Goal: Task Accomplishment & Management: Use online tool/utility

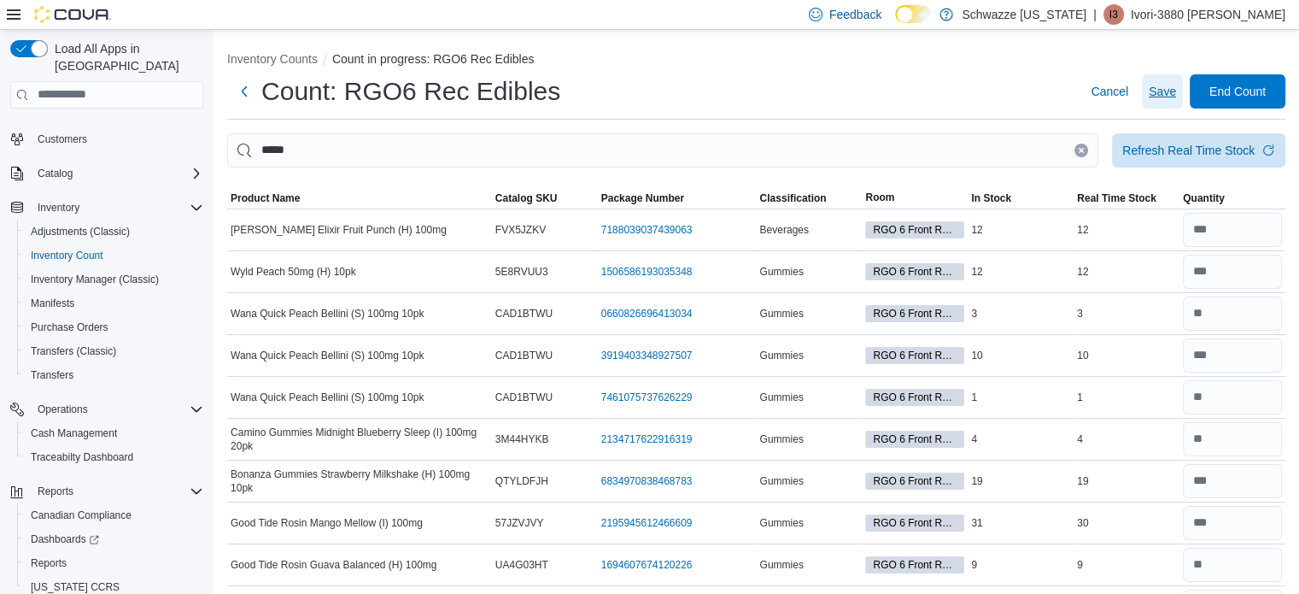
click at [1176, 85] on span "Save" at bounding box center [1162, 91] width 27 height 17
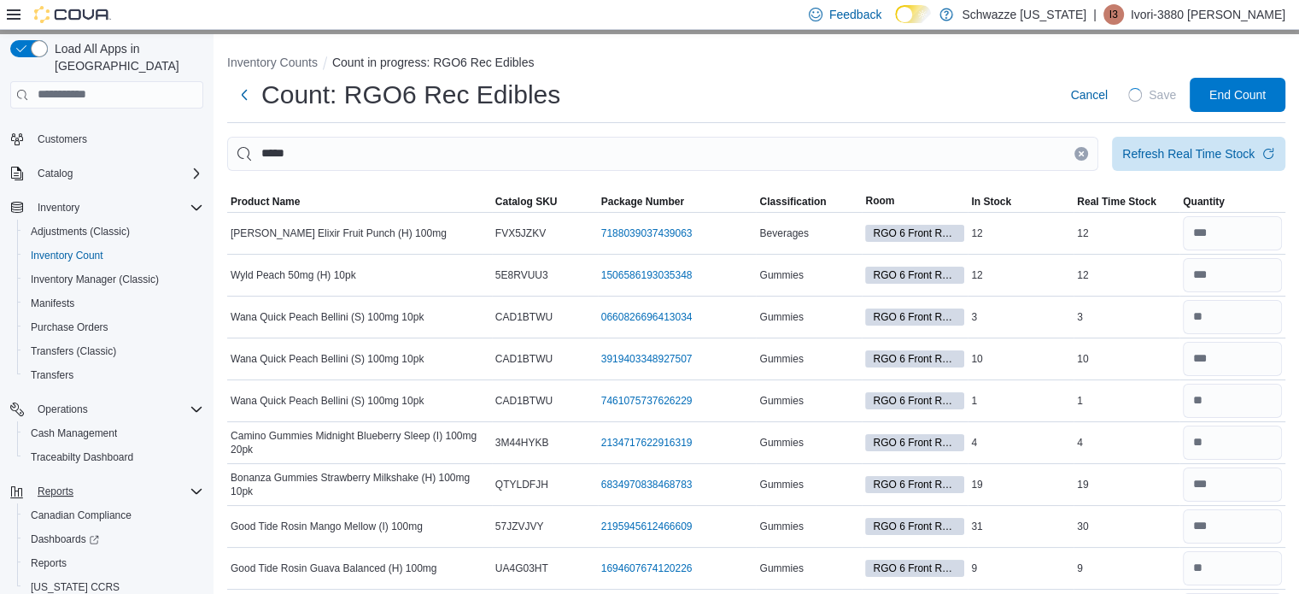
click at [62, 484] on span "Reports" at bounding box center [56, 491] width 36 height 14
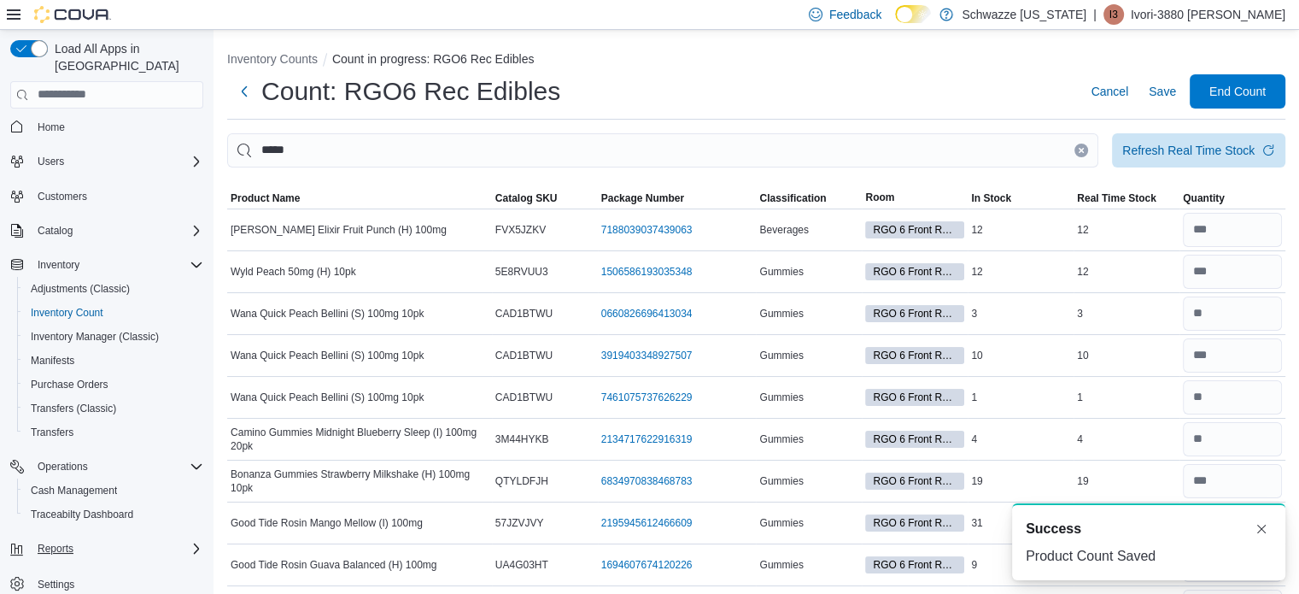
scroll to position [3, 0]
click at [54, 542] on span "Reports" at bounding box center [56, 549] width 36 height 14
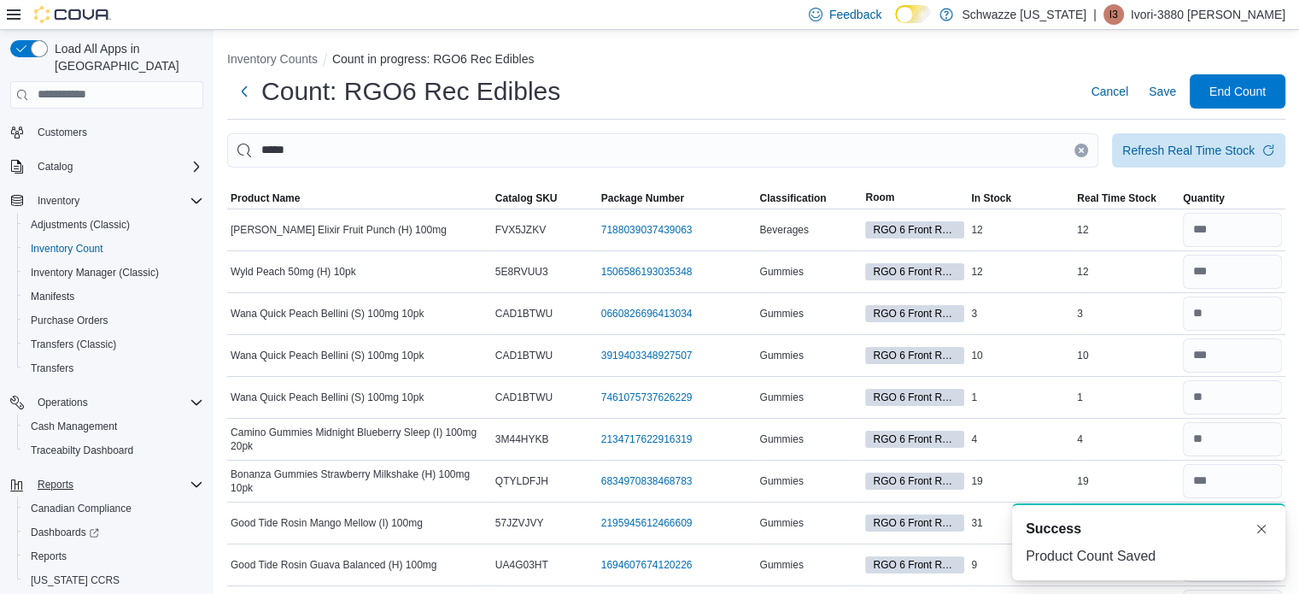
scroll to position [72, 0]
click at [61, 546] on span "Reports" at bounding box center [49, 553] width 36 height 14
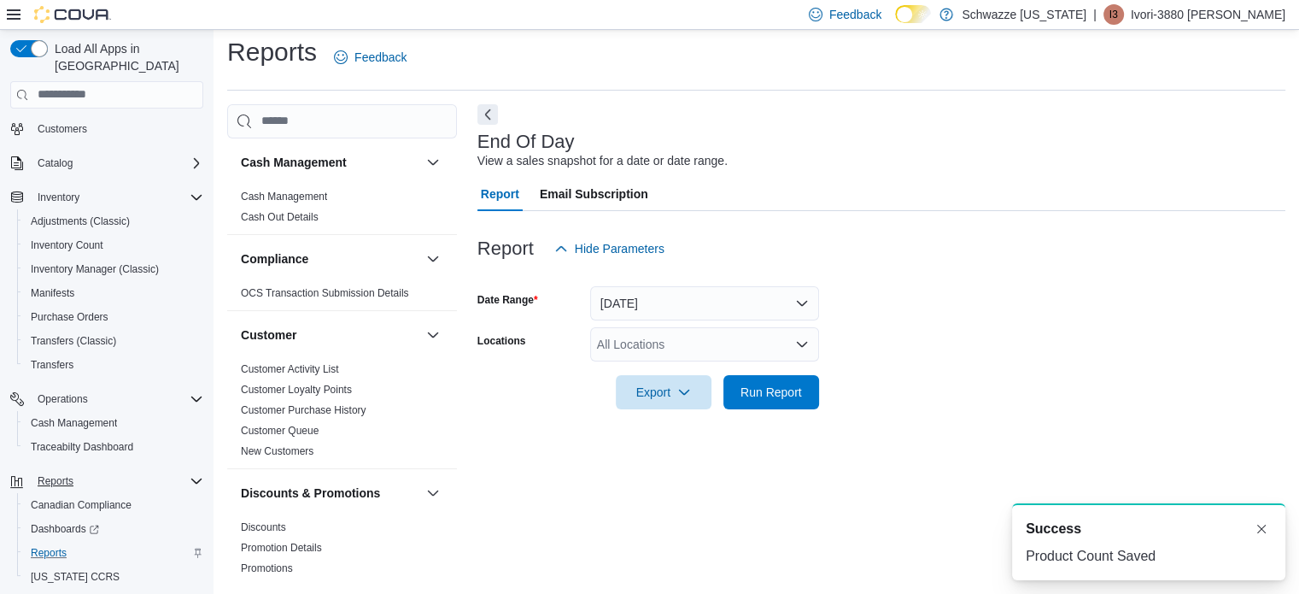
scroll to position [11, 0]
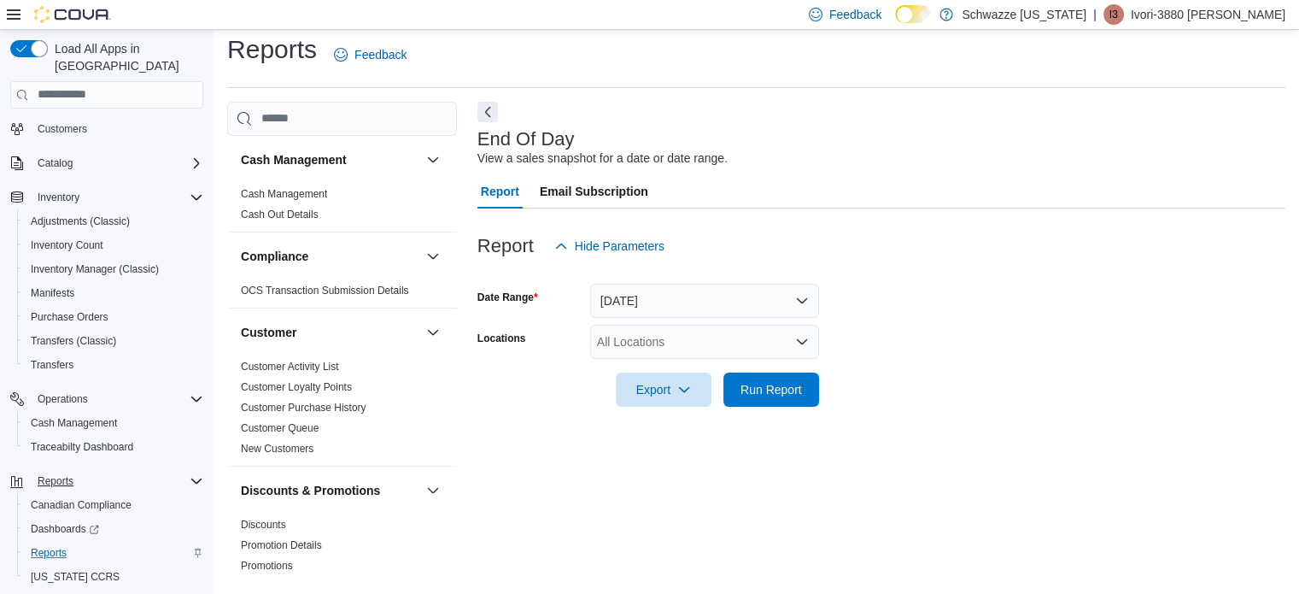
click at [687, 343] on div "All Locations" at bounding box center [704, 342] width 229 height 34
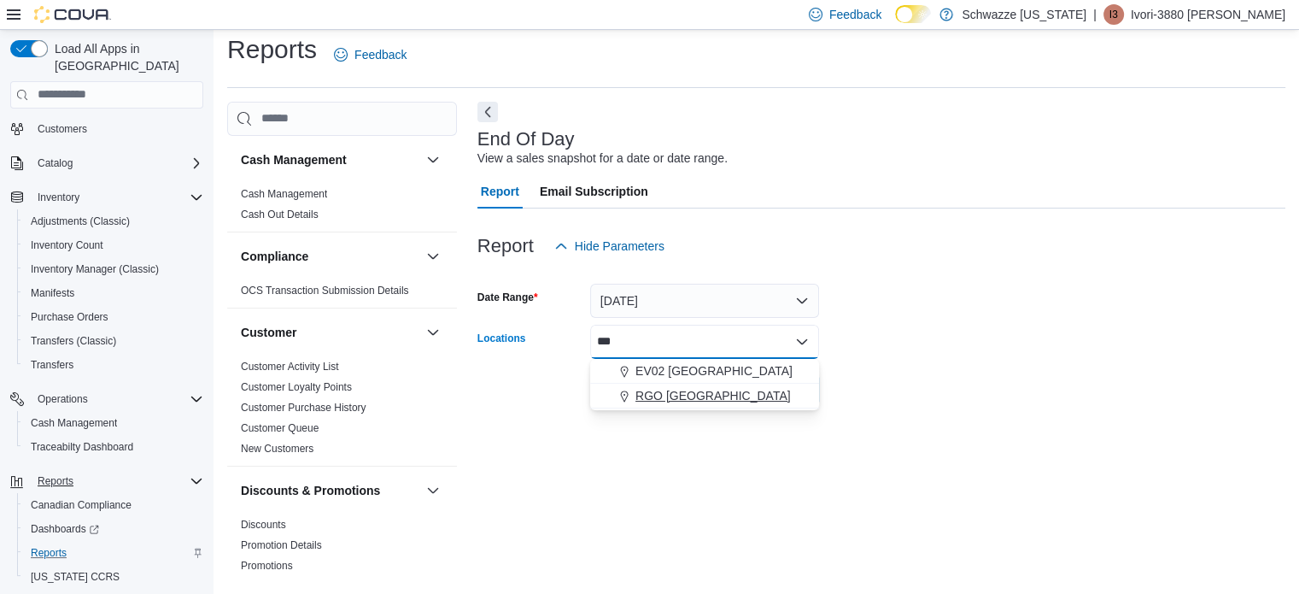
type input "***"
click at [723, 399] on span "RGO [GEOGRAPHIC_DATA]" at bounding box center [712, 395] width 155 height 17
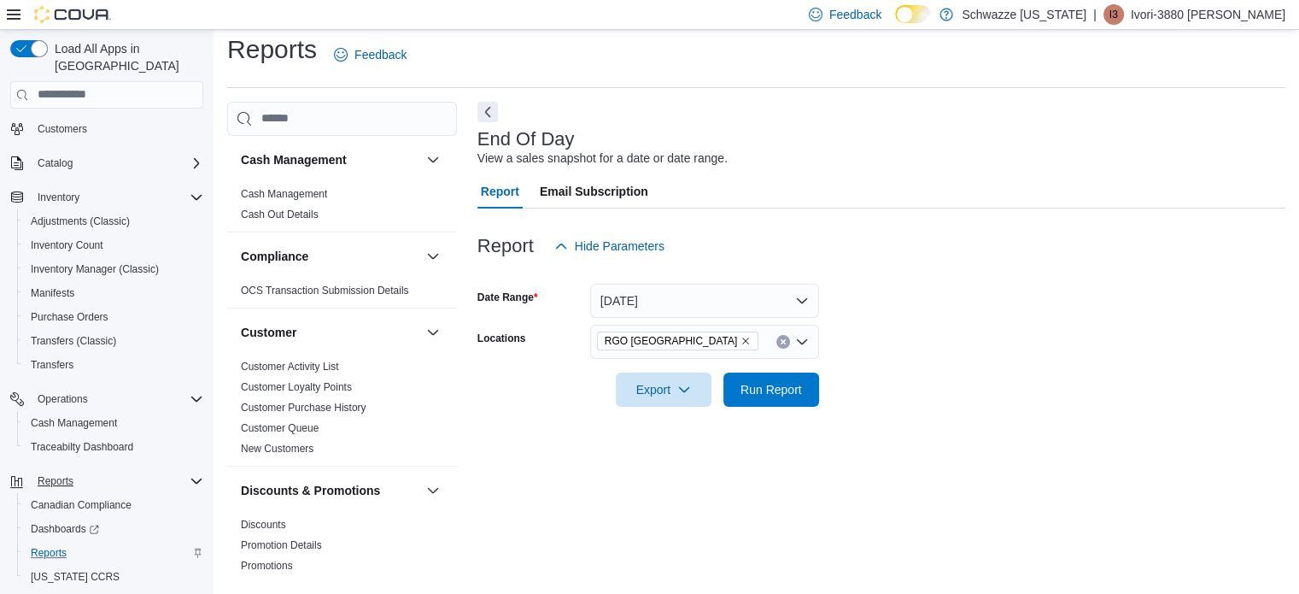
click at [983, 454] on div "End Of Day View a sales snapshot for a date or date range. Report Email Subscri…" at bounding box center [881, 341] width 808 height 479
click at [771, 382] on span "Run Report" at bounding box center [771, 388] width 61 height 17
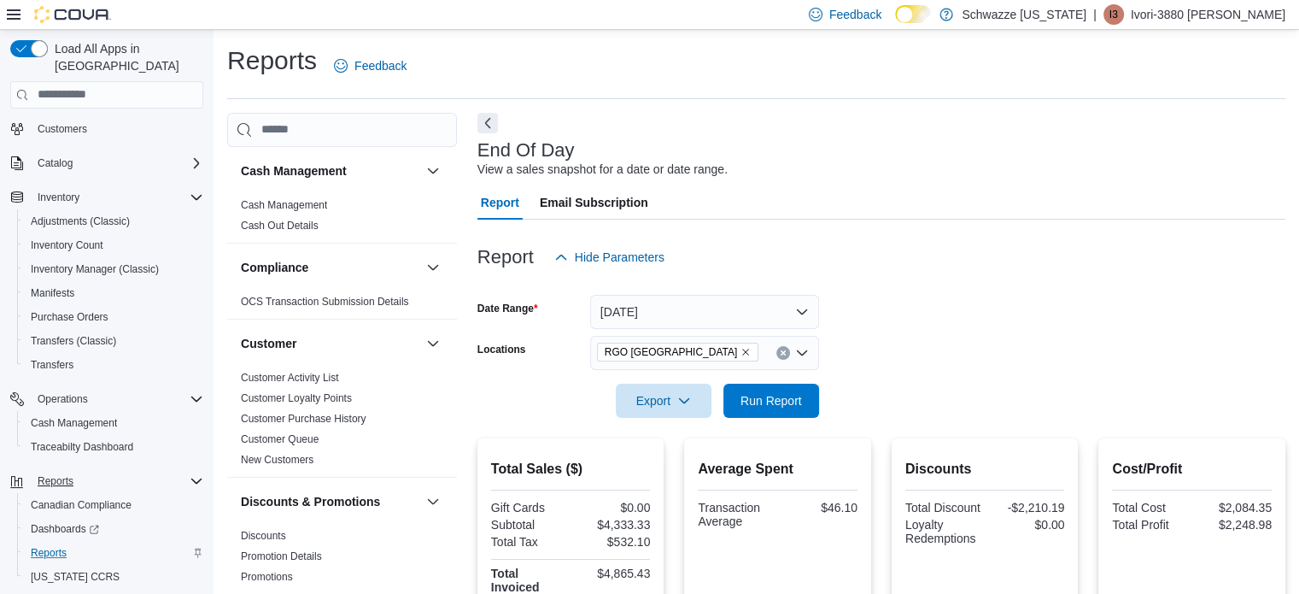
click at [1261, 16] on p "Ivori-3880 [PERSON_NAME]" at bounding box center [1208, 14] width 155 height 20
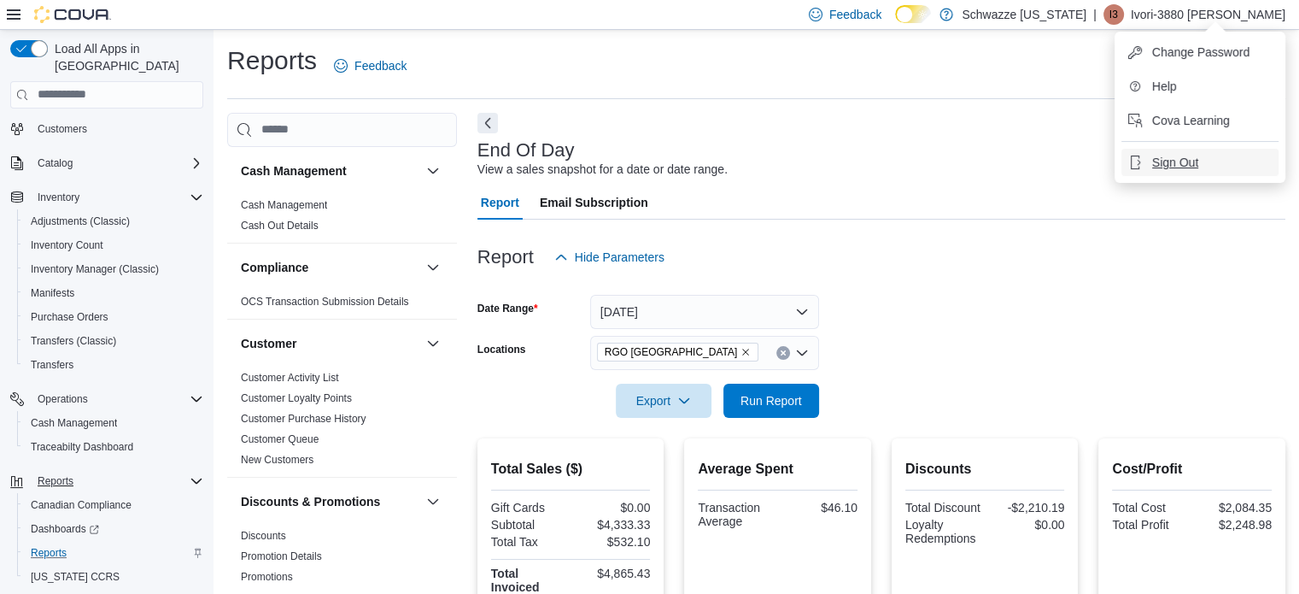
click at [1175, 155] on span "Sign Out" at bounding box center [1175, 162] width 46 height 17
